Goal: Find specific page/section: Find specific page/section

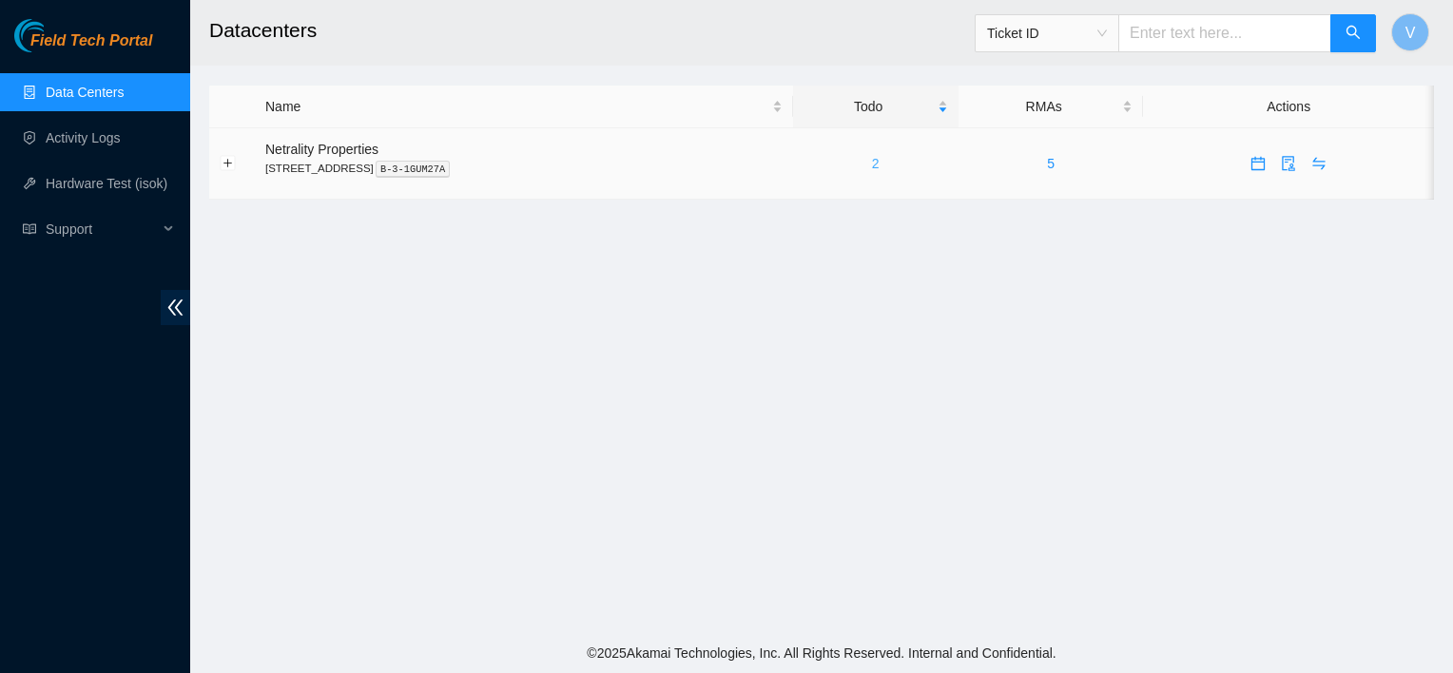
click at [879, 162] on link "2" at bounding box center [876, 163] width 8 height 15
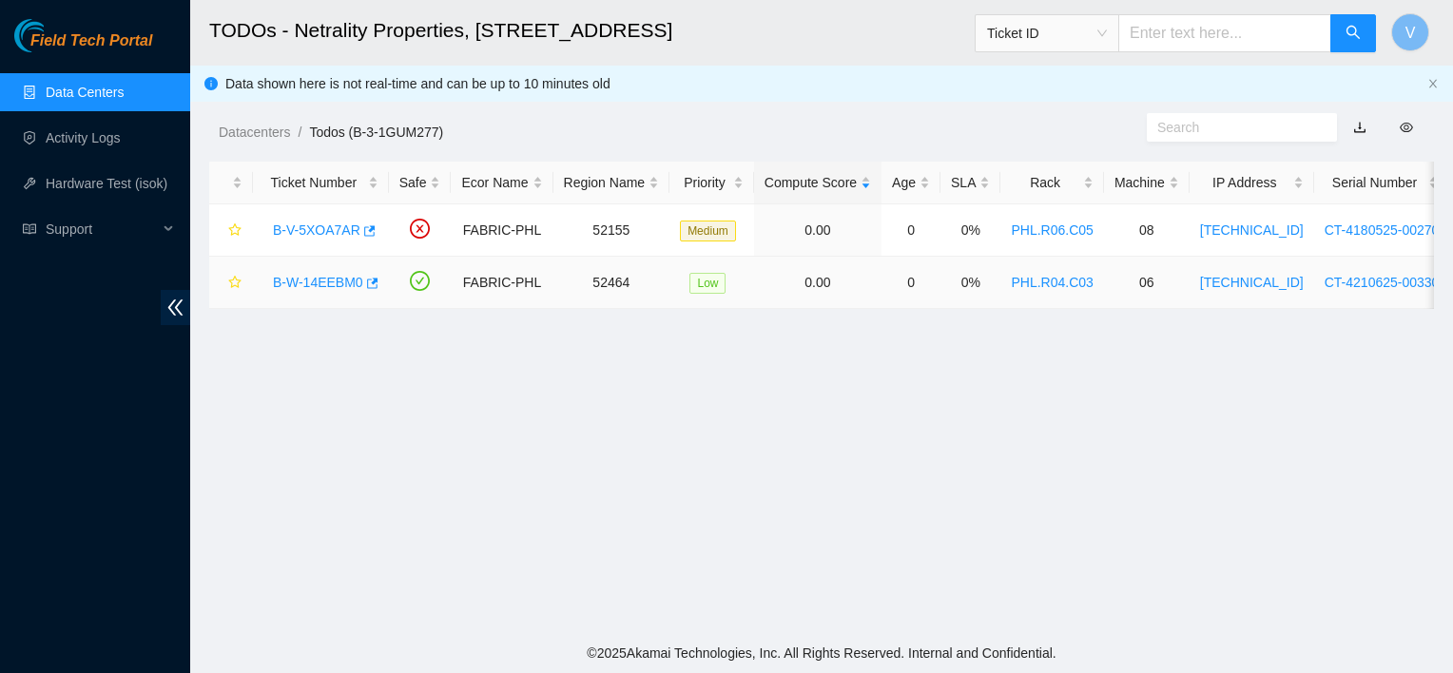
click at [328, 281] on link "B-W-14EEBM0" at bounding box center [318, 282] width 90 height 15
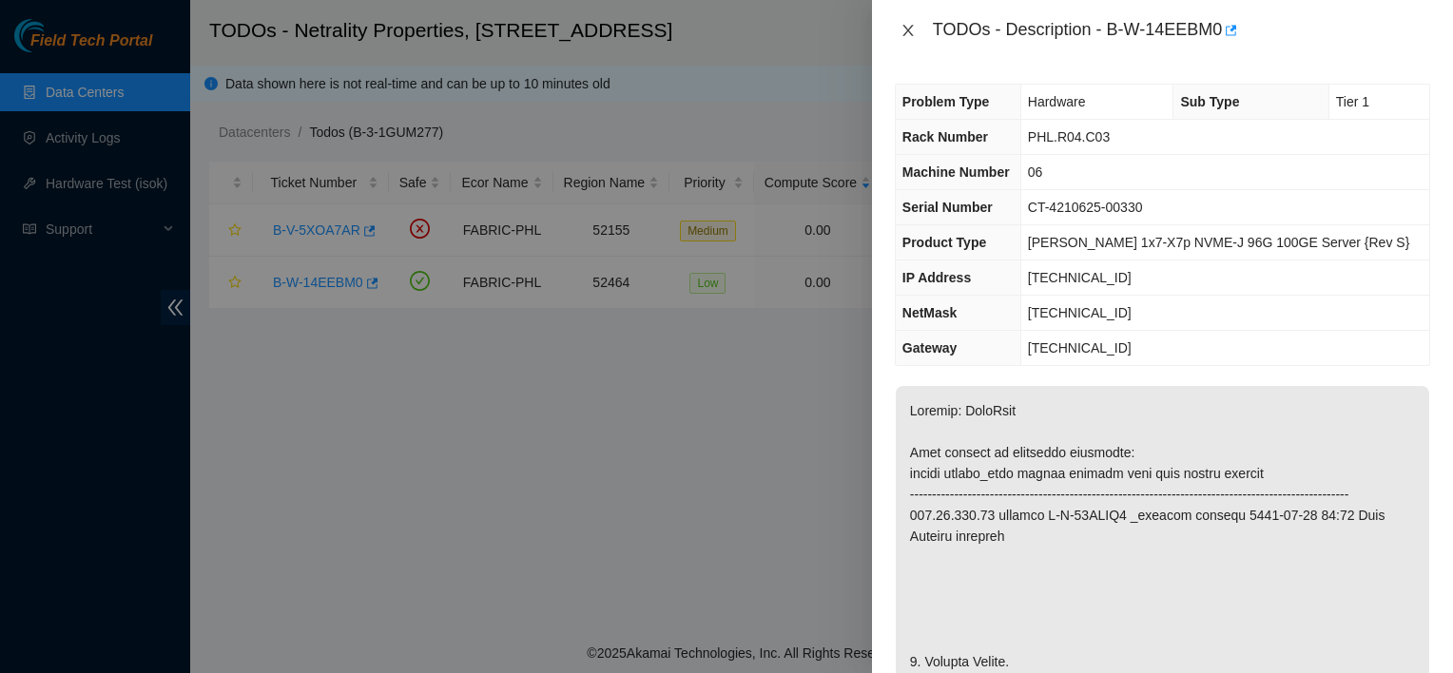
click at [904, 31] on icon "close" at bounding box center [907, 30] width 15 height 15
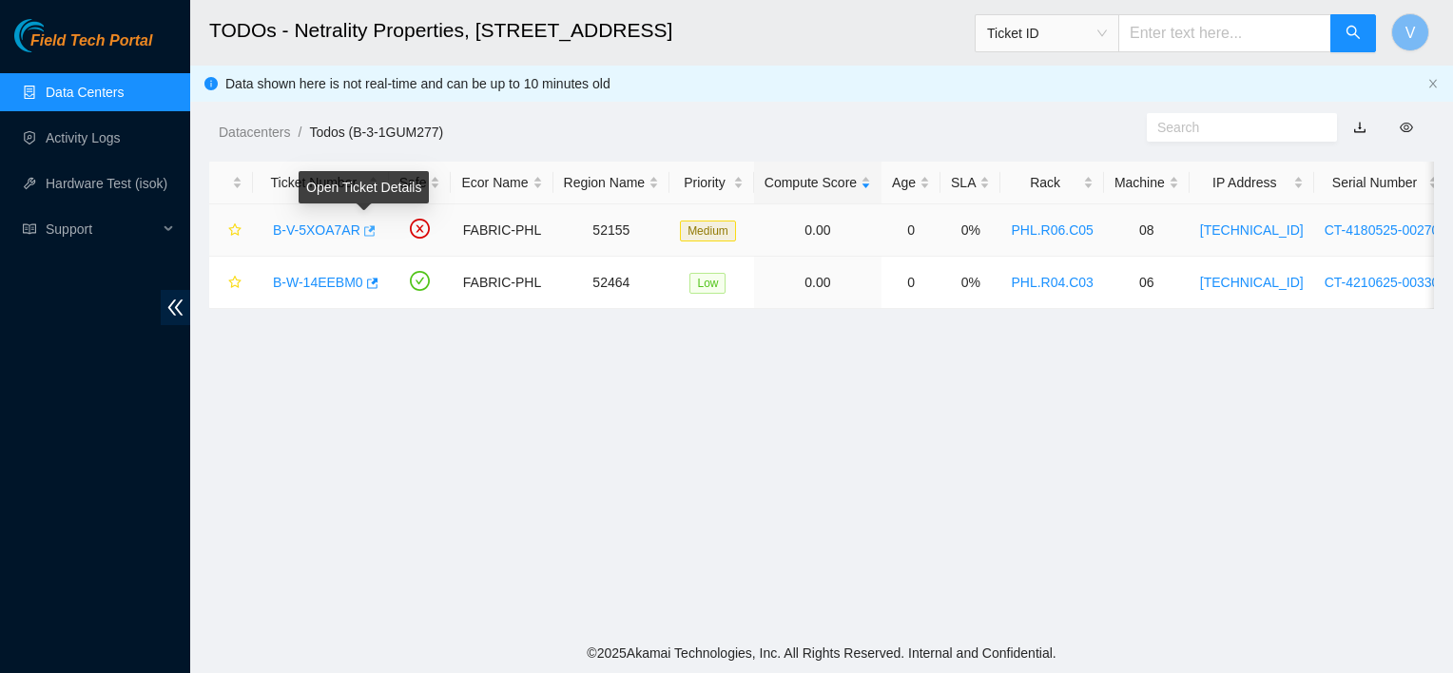
click at [364, 231] on icon "button" at bounding box center [369, 230] width 11 height 10
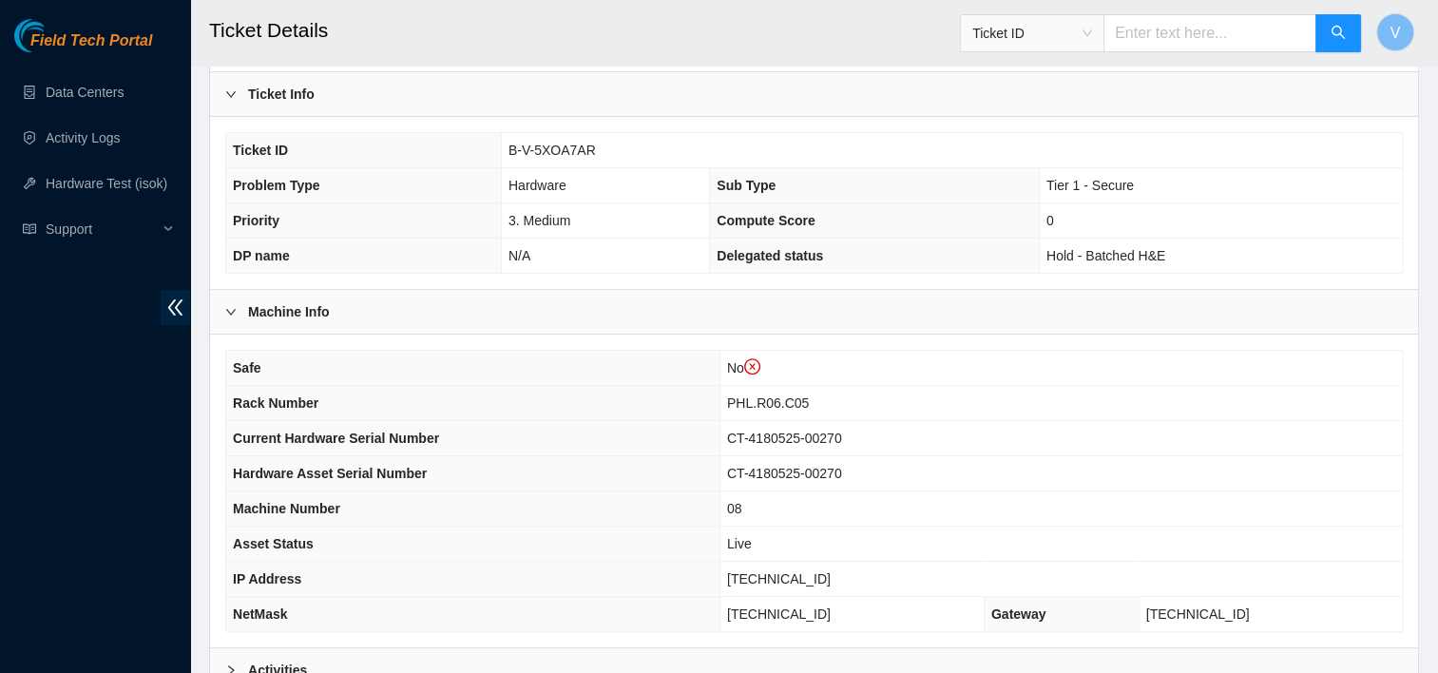
scroll to position [646, 0]
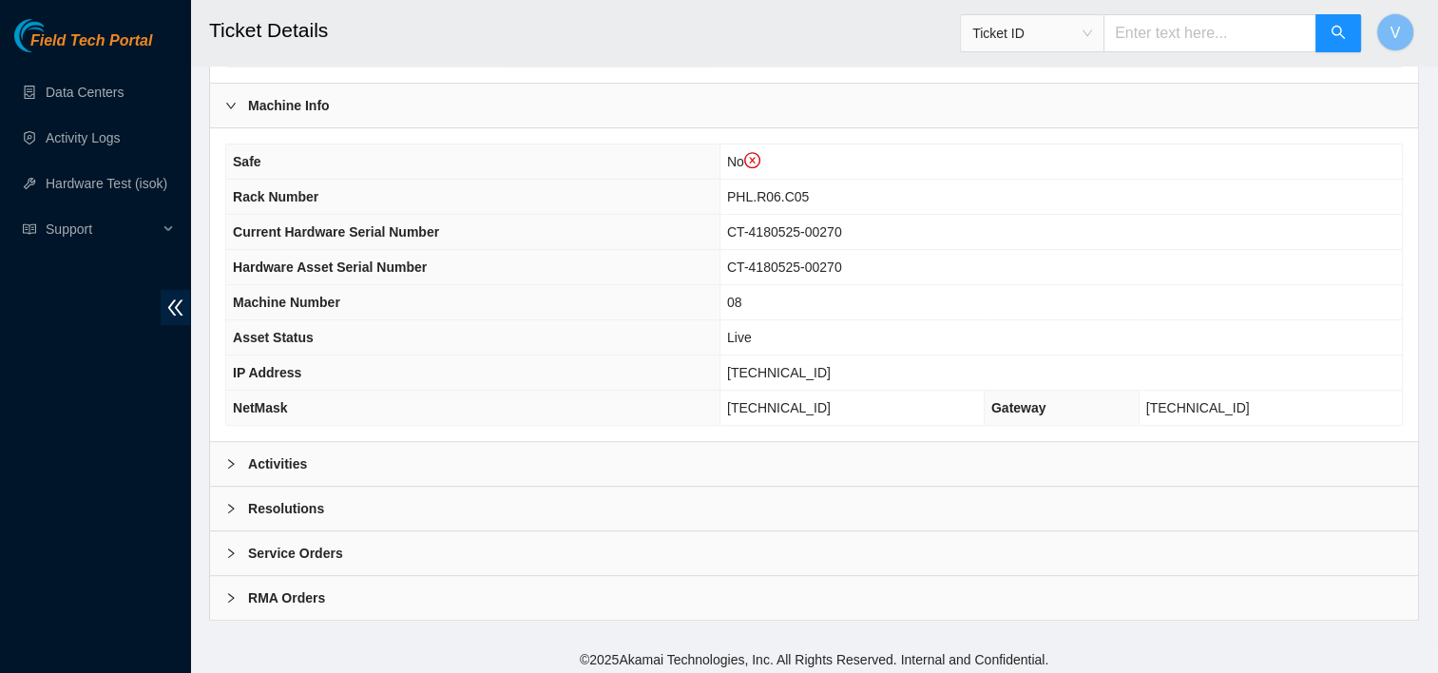
click at [437, 472] on div "Activities" at bounding box center [814, 464] width 1208 height 44
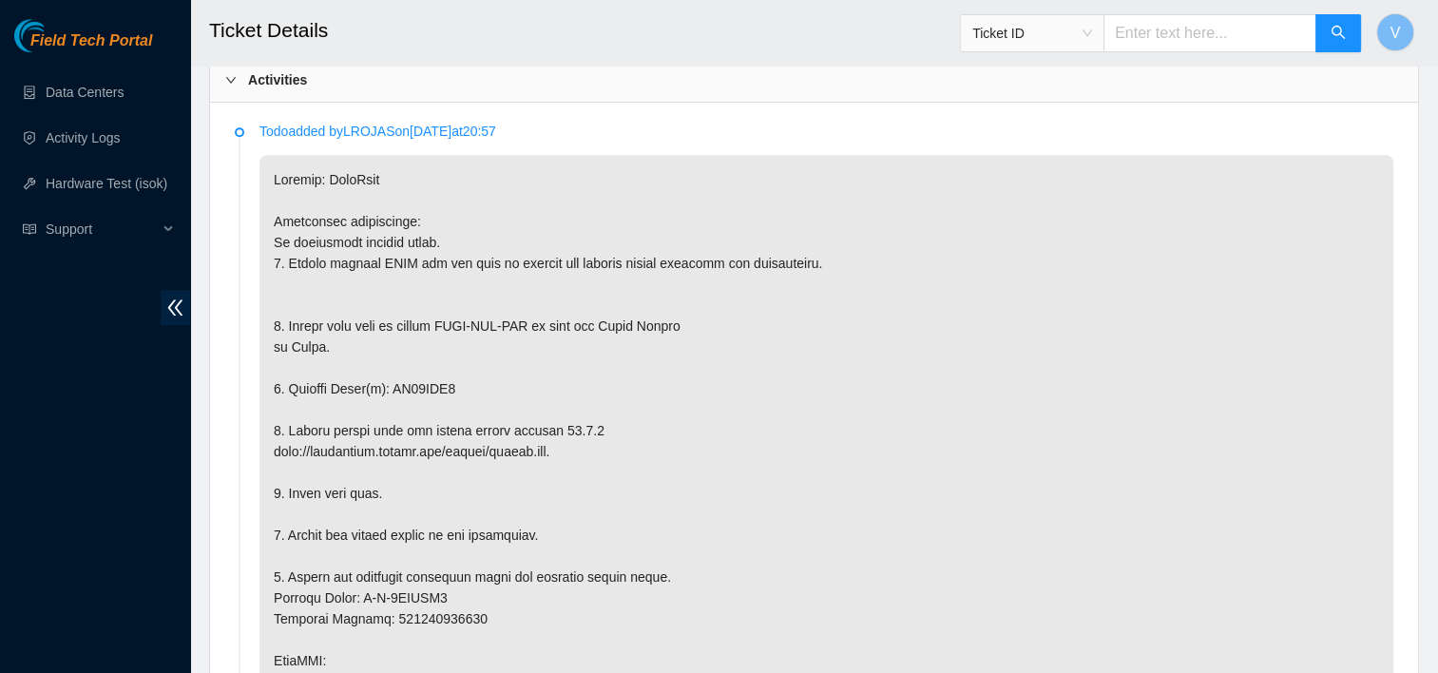
scroll to position [0, 0]
